Goal: Information Seeking & Learning: Learn about a topic

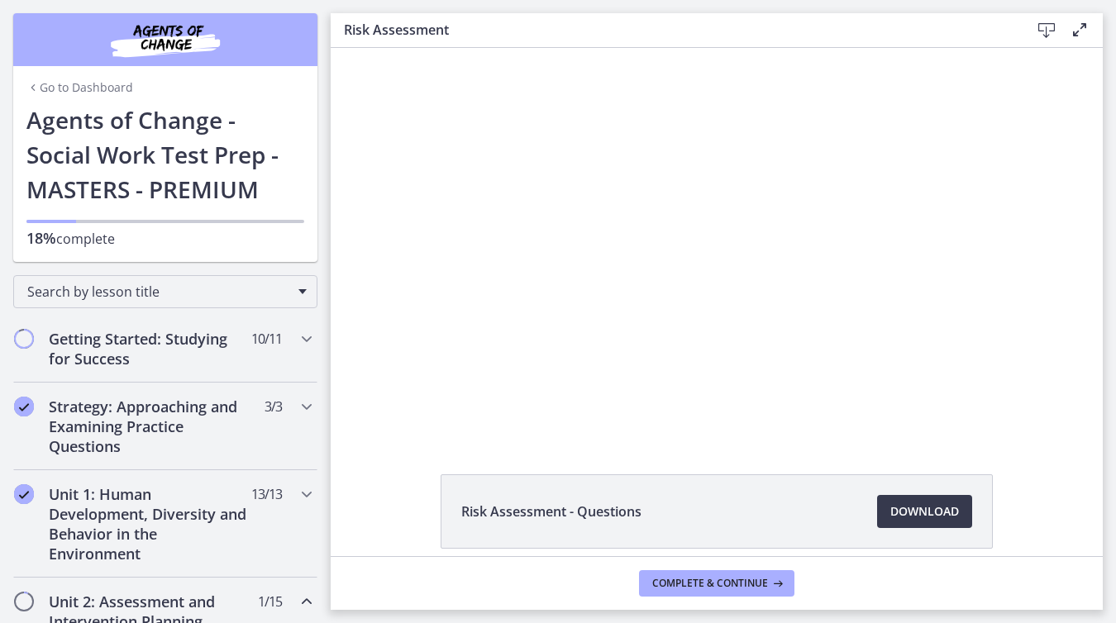
scroll to position [20, 0]
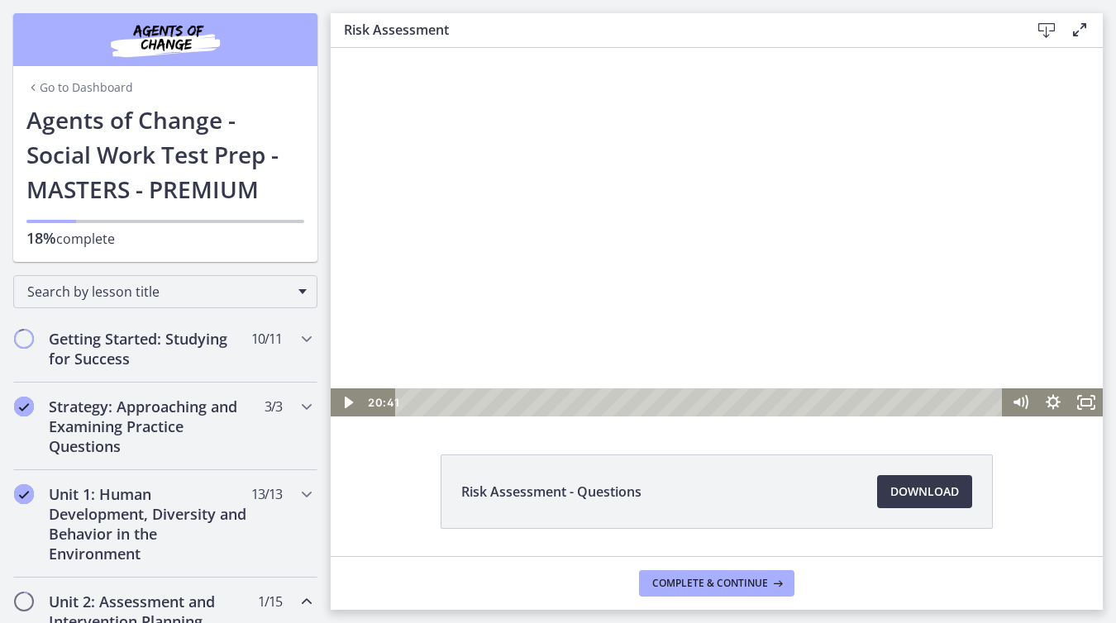
click at [593, 230] on div at bounding box center [717, 222] width 772 height 388
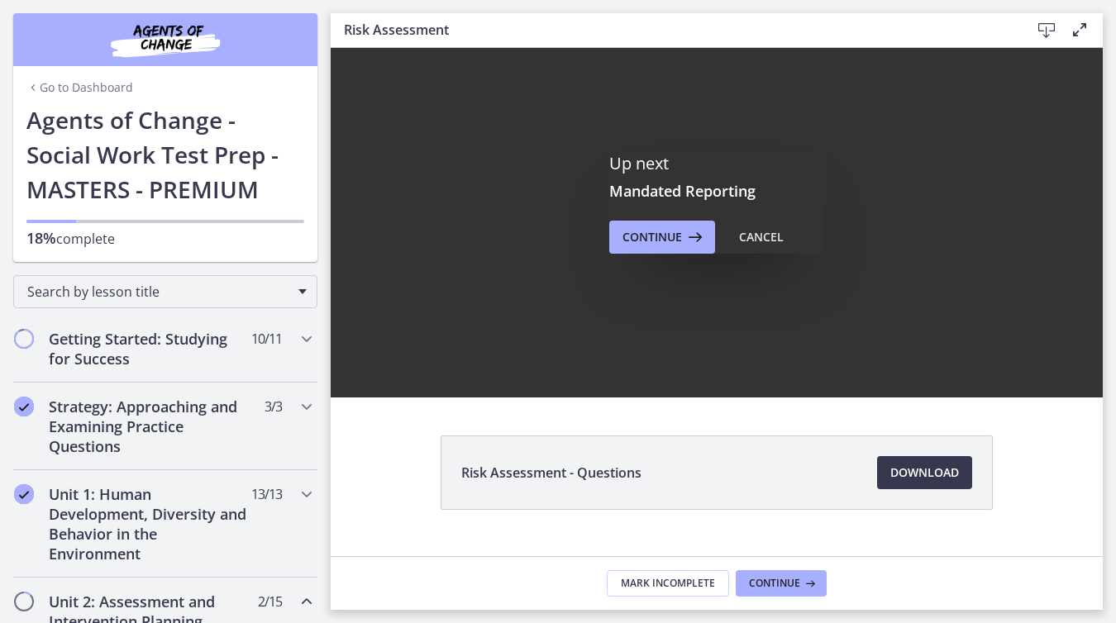
scroll to position [46, 0]
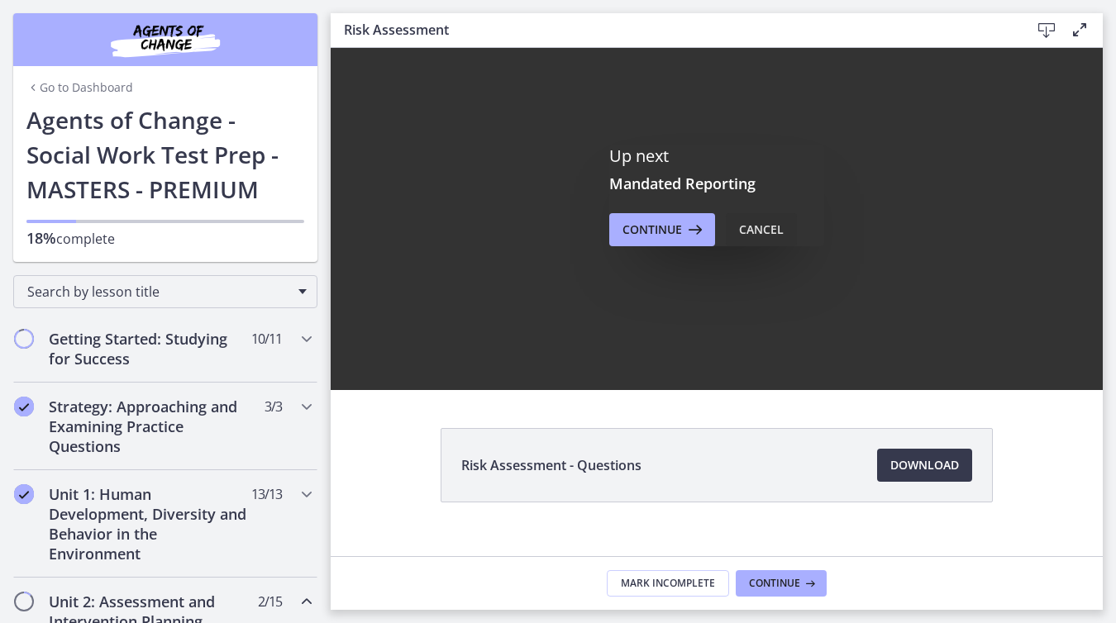
click at [757, 225] on div "Cancel" at bounding box center [761, 230] width 45 height 20
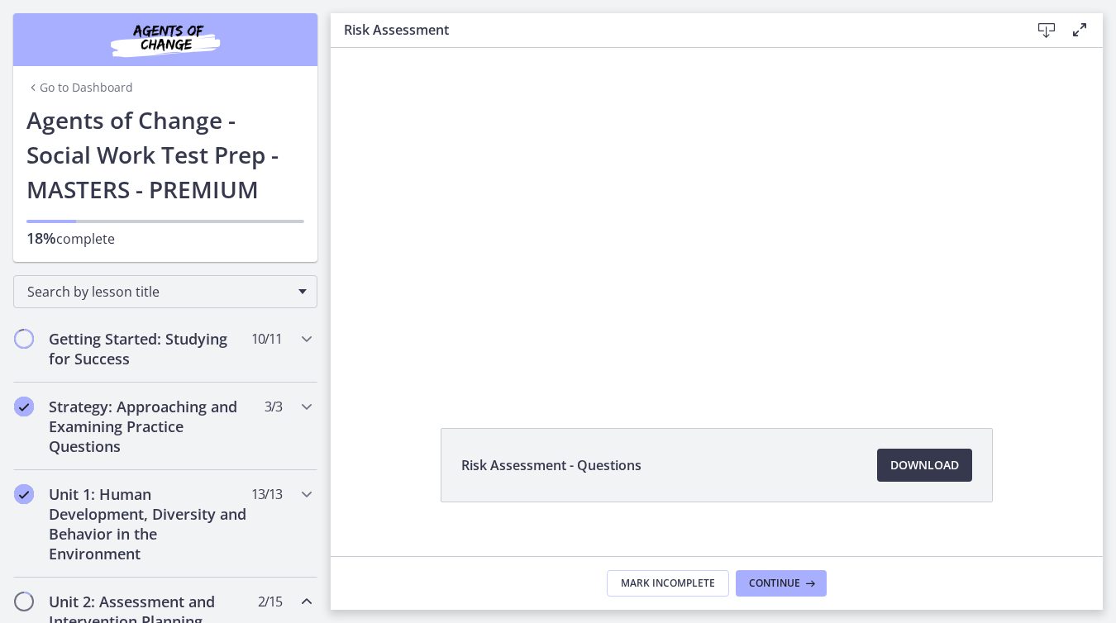
scroll to position [0, 0]
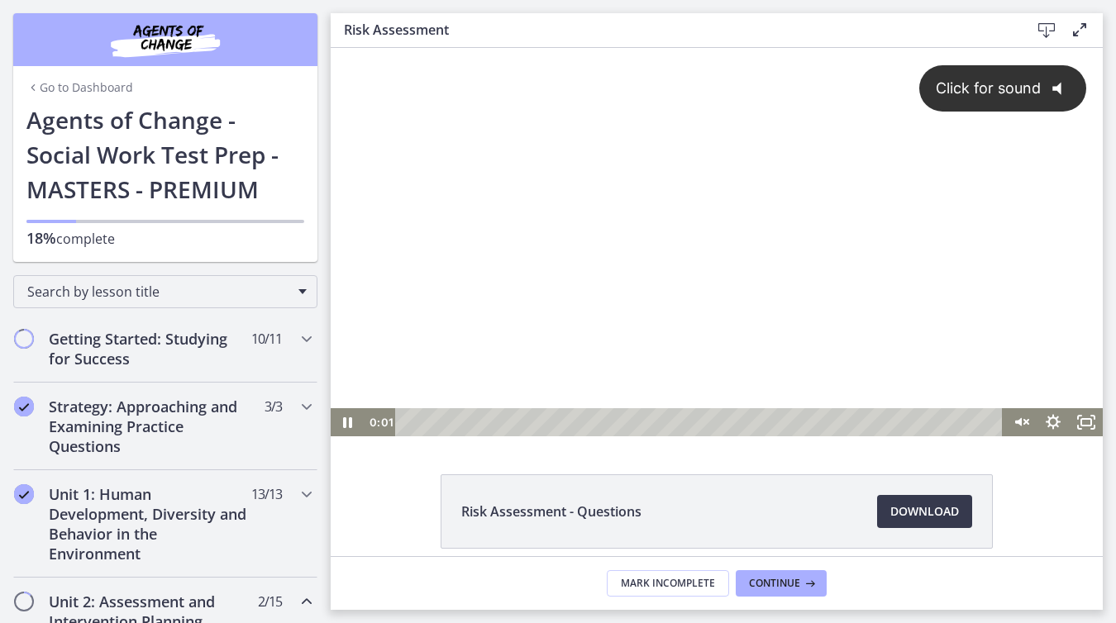
click at [567, 294] on div "Click for sound @keyframes VOLUME_SMALL_WAVE_FLASH { 0% { opacity: 0; } 33% { o…" at bounding box center [717, 228] width 772 height 360
